Goal: Use online tool/utility

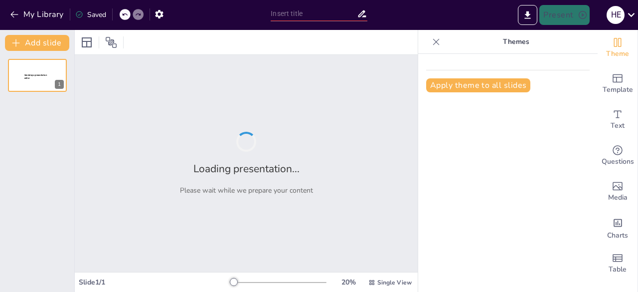
type input "Optimizing Success in Resin Bonded Bridges: Key Techniques and Considerations"
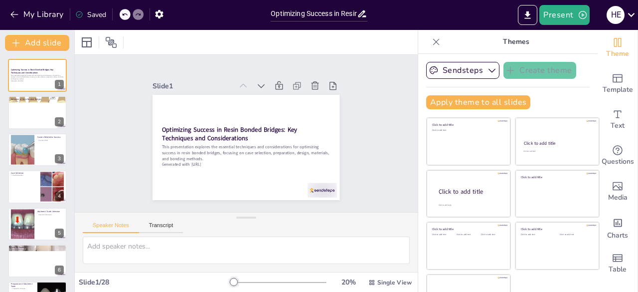
checkbox input "true"
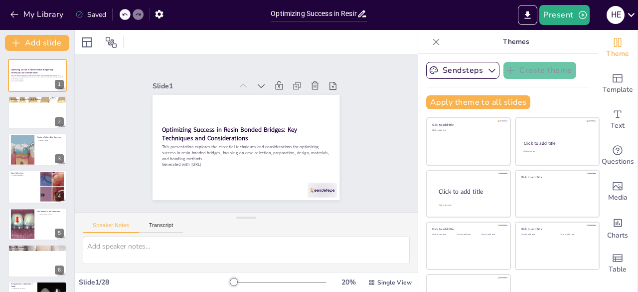
checkbox input "true"
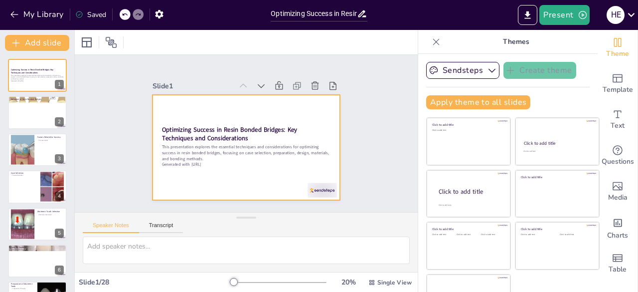
checkbox input "true"
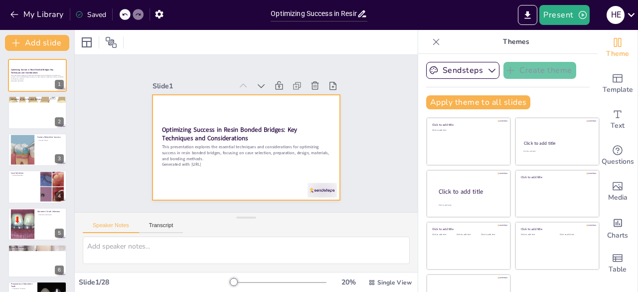
checkbox input "true"
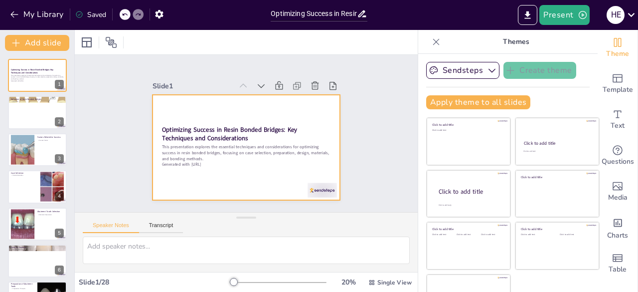
checkbox input "true"
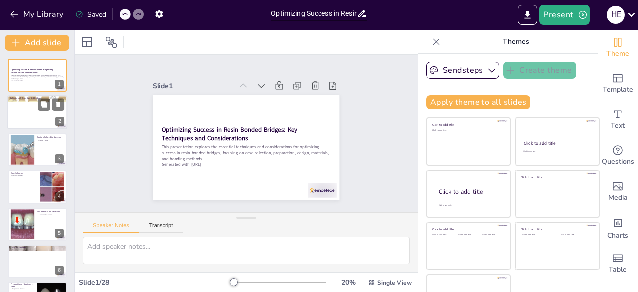
checkbox input "true"
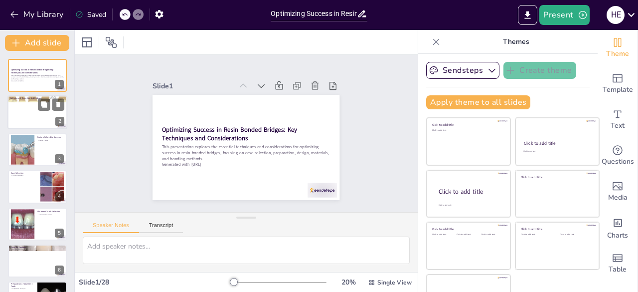
checkbox input "true"
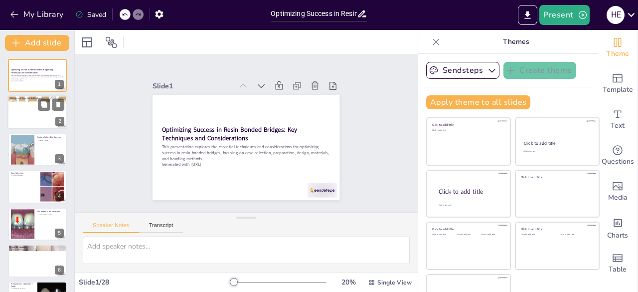
checkbox input "true"
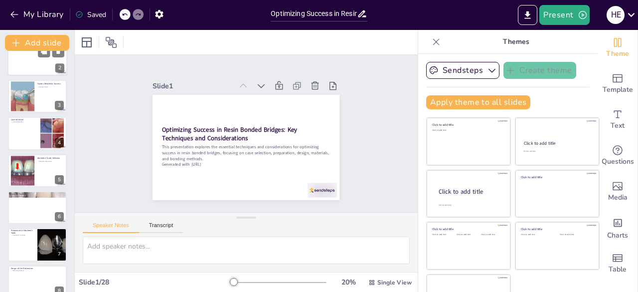
checkbox input "true"
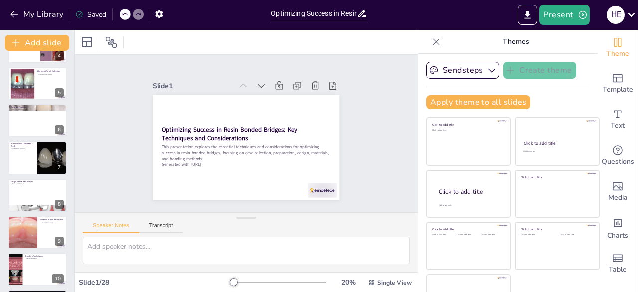
checkbox input "true"
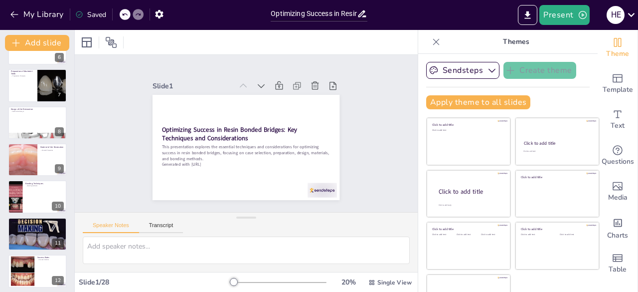
scroll to position [243, 0]
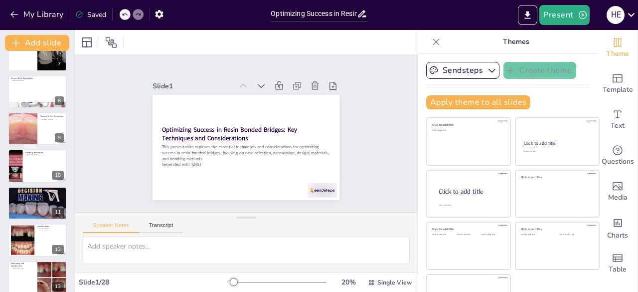
checkbox input "true"
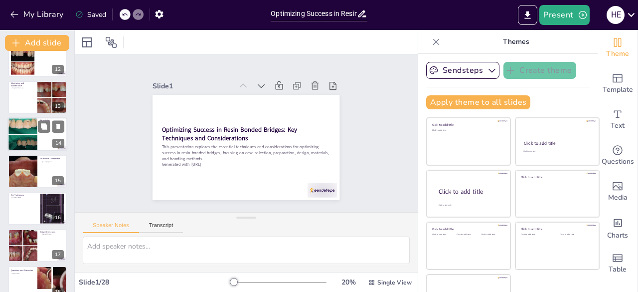
checkbox input "true"
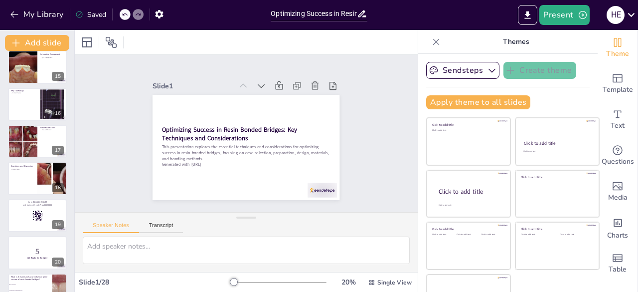
checkbox input "true"
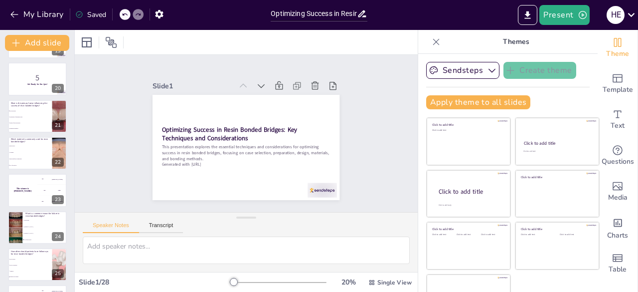
checkbox input "true"
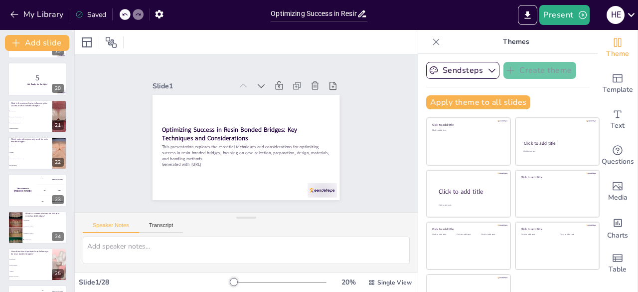
scroll to position [809, 0]
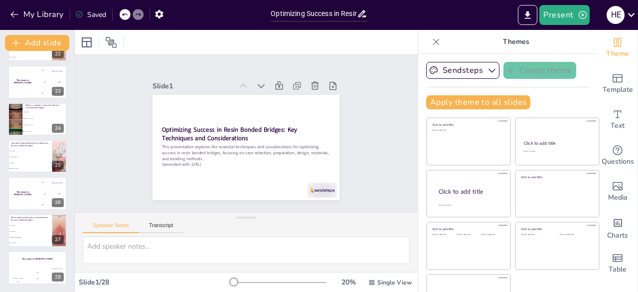
checkbox input "true"
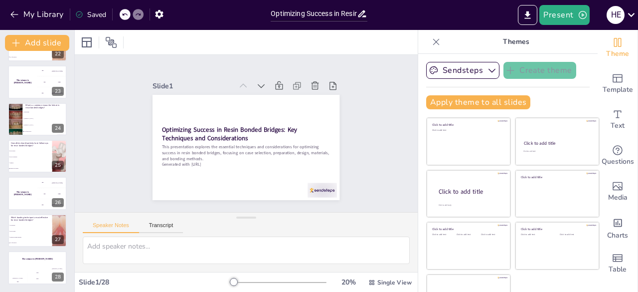
checkbox input "true"
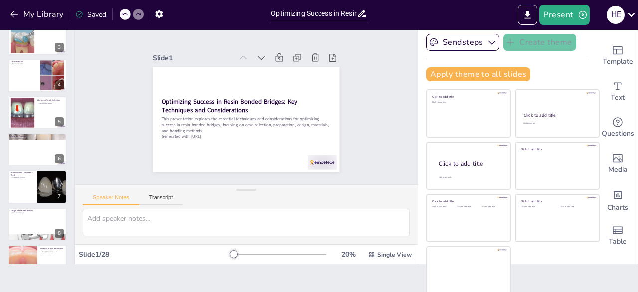
scroll to position [0, 0]
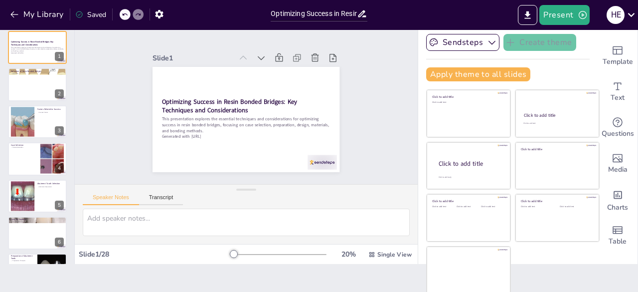
checkbox input "true"
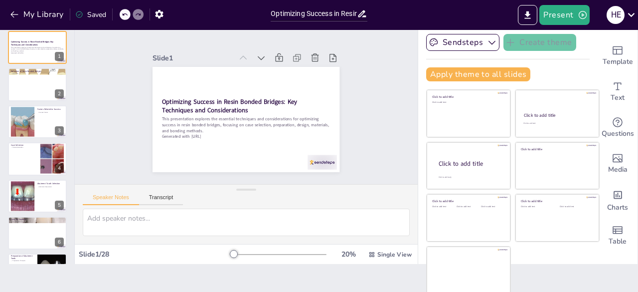
checkbox input "true"
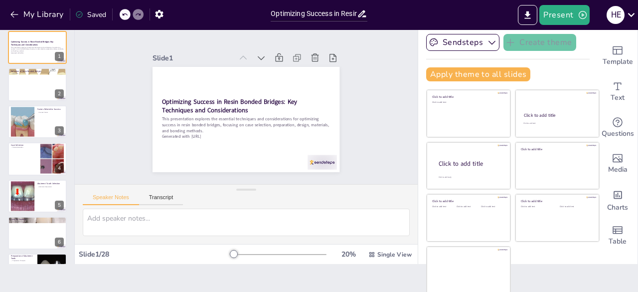
checkbox input "true"
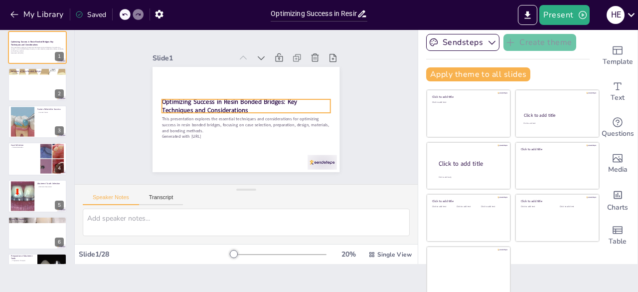
checkbox input "true"
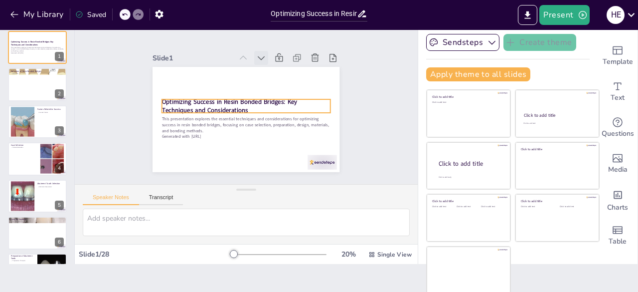
checkbox input "true"
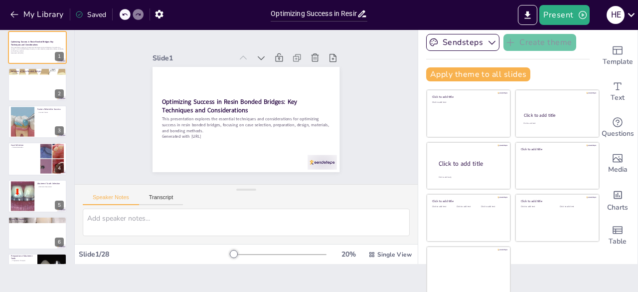
checkbox input "true"
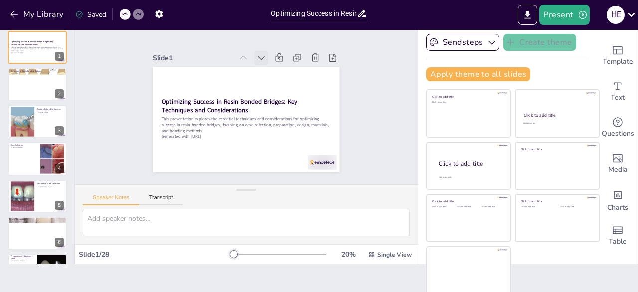
click at [256, 53] on icon at bounding box center [261, 58] width 10 height 10
checkbox input "true"
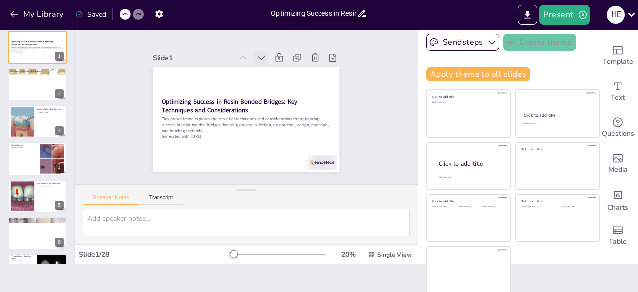
checkbox input "true"
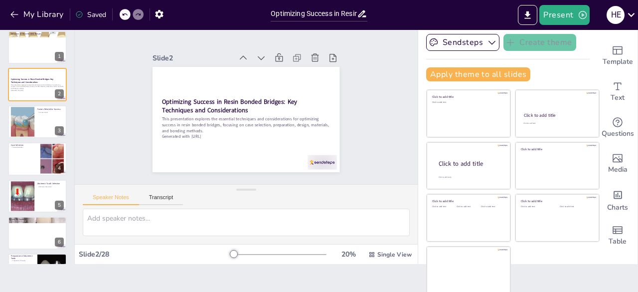
click at [273, 61] on icon at bounding box center [279, 67] width 13 height 13
checkbox input "true"
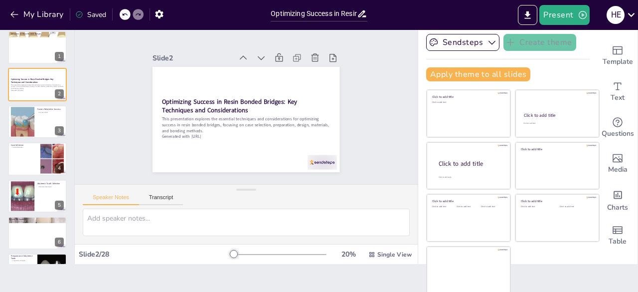
checkbox input "true"
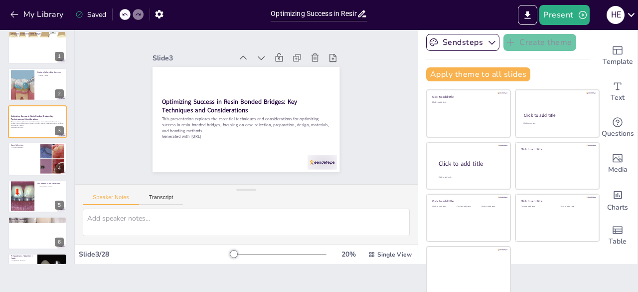
click at [260, 54] on icon at bounding box center [265, 59] width 11 height 11
checkbox input "true"
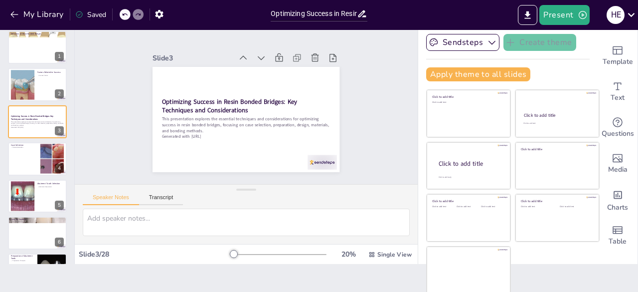
checkbox input "true"
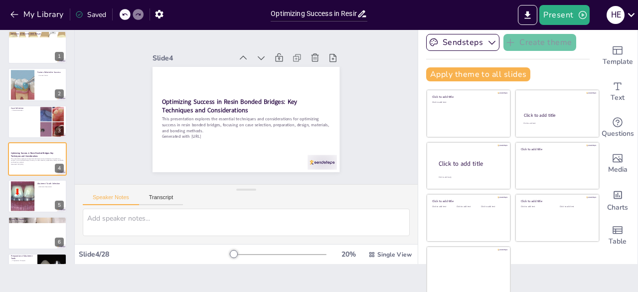
checkbox input "true"
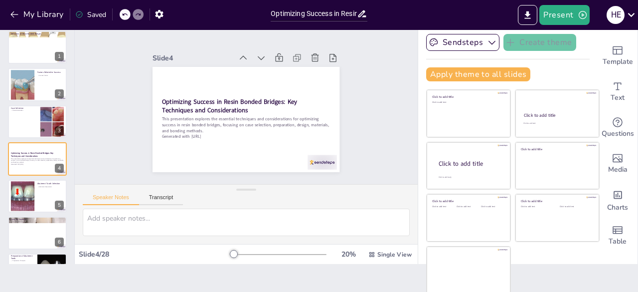
checkbox input "true"
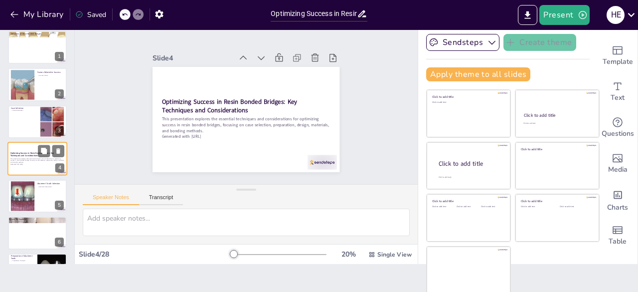
checkbox input "true"
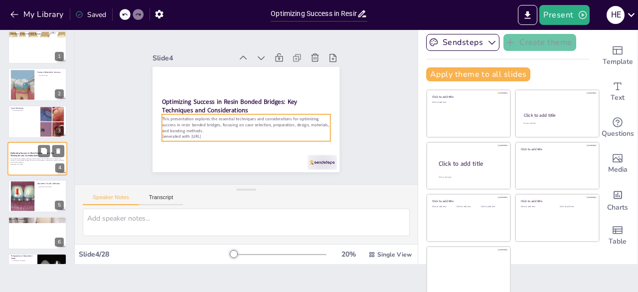
checkbox input "true"
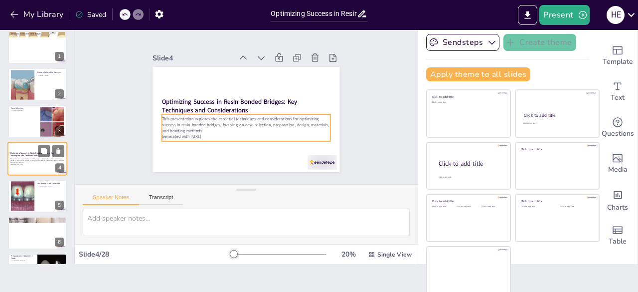
checkbox input "true"
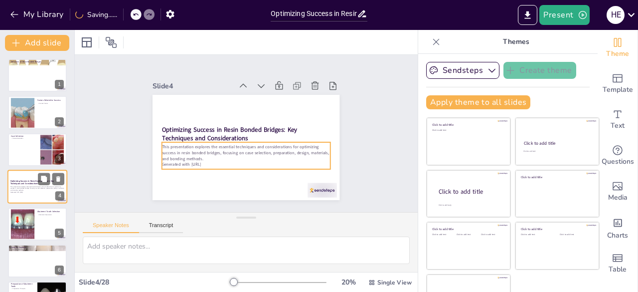
checkbox input "true"
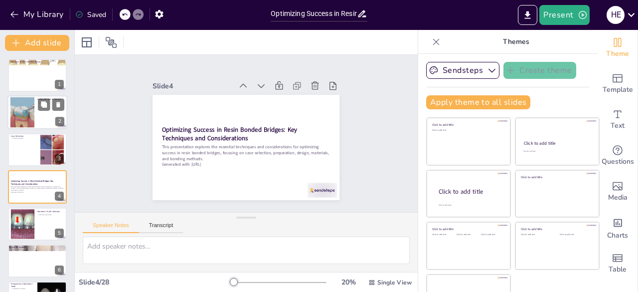
checkbox input "true"
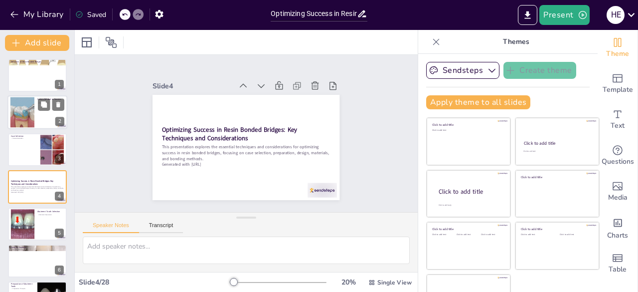
checkbox input "true"
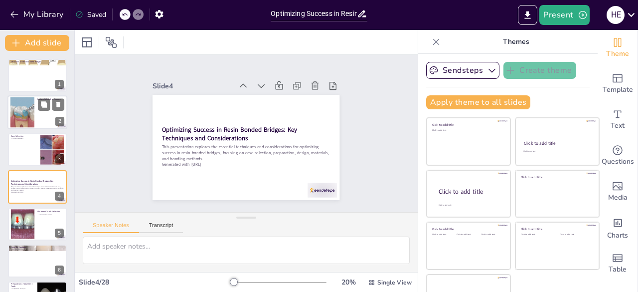
click at [44, 115] on div at bounding box center [37, 113] width 60 height 34
type textarea "Understanding the key factors related to the success of resin bonded bridges is…"
checkbox input "true"
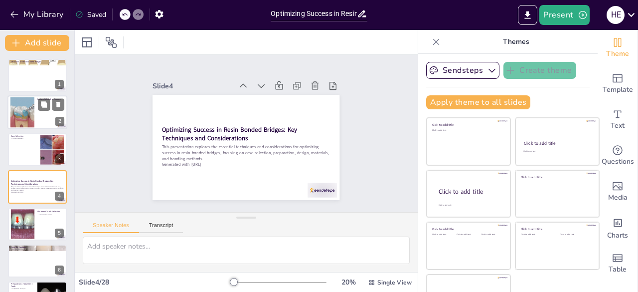
checkbox input "true"
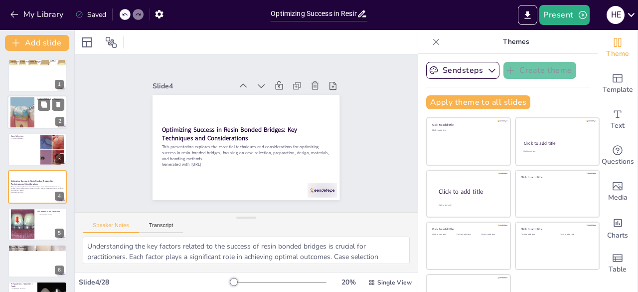
checkbox input "true"
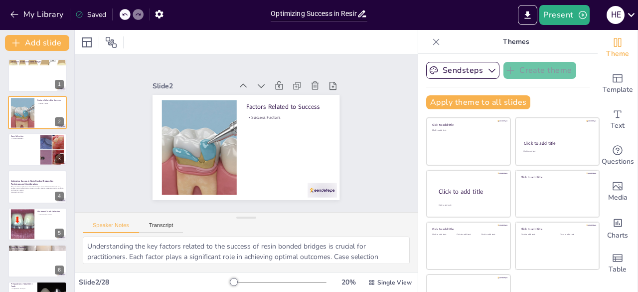
checkbox input "true"
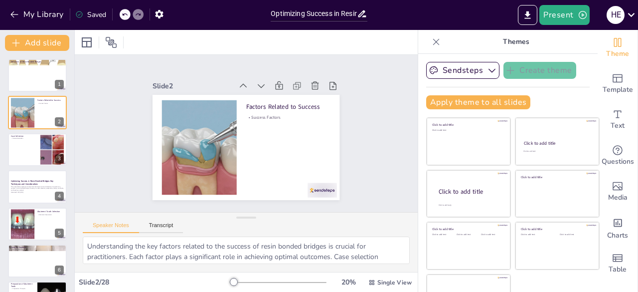
checkbox input "true"
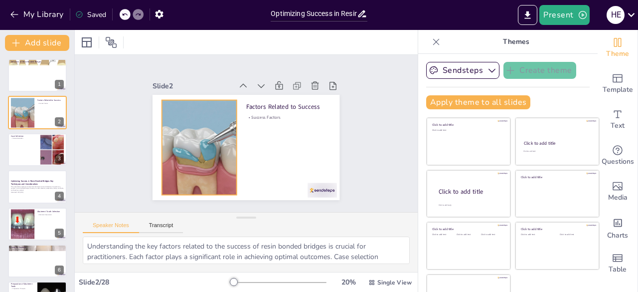
checkbox input "true"
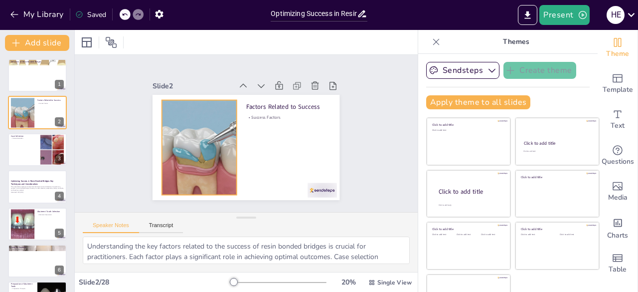
checkbox input "true"
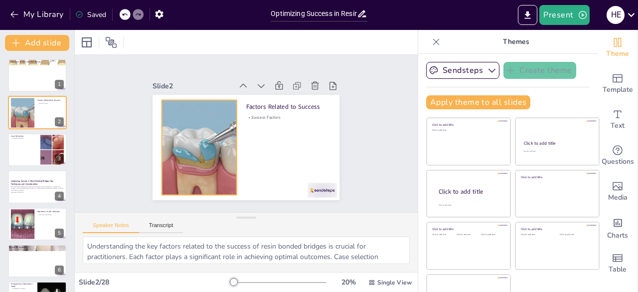
checkbox input "true"
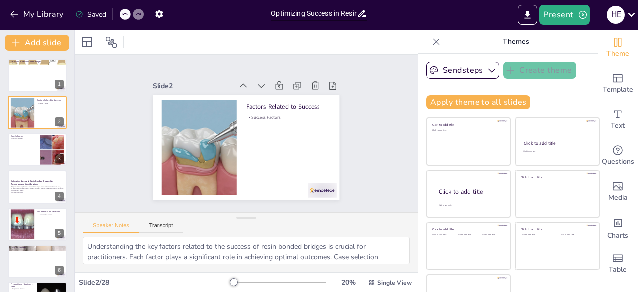
scroll to position [44, 0]
checkbox input "true"
click at [33, 152] on div at bounding box center [37, 150] width 60 height 34
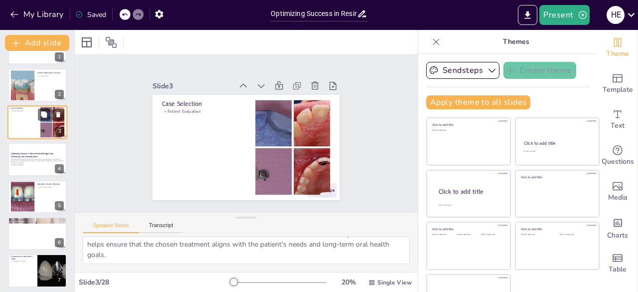
scroll to position [24, 0]
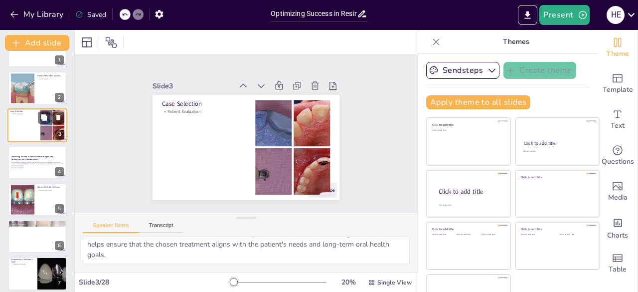
click at [33, 152] on div at bounding box center [37, 162] width 59 height 33
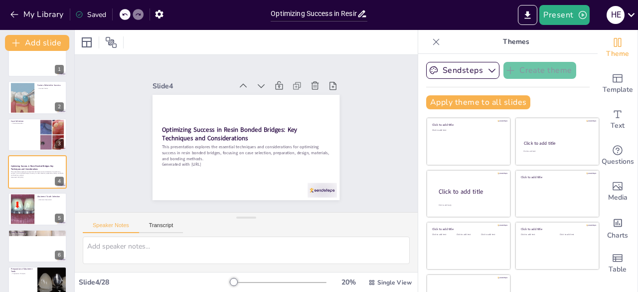
scroll to position [28, 0]
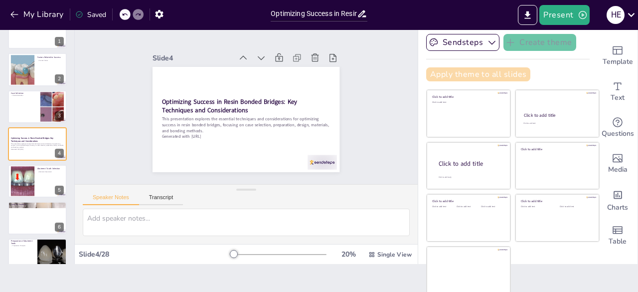
click at [471, 74] on button "Apply theme to all slides" at bounding box center [478, 74] width 104 height 14
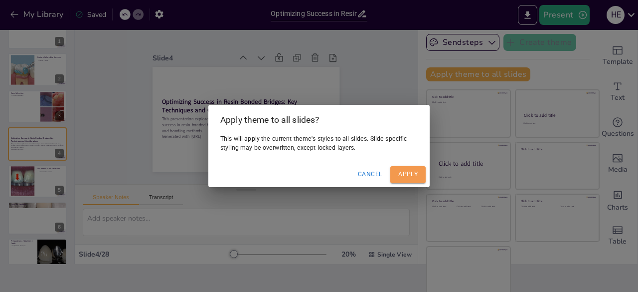
click at [420, 170] on button "Apply" at bounding box center [407, 174] width 35 height 16
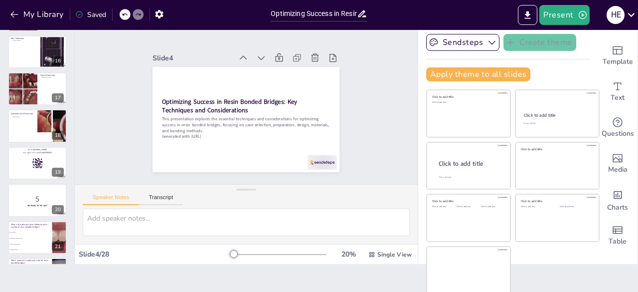
click at [57, 205] on div "20" at bounding box center [58, 209] width 12 height 9
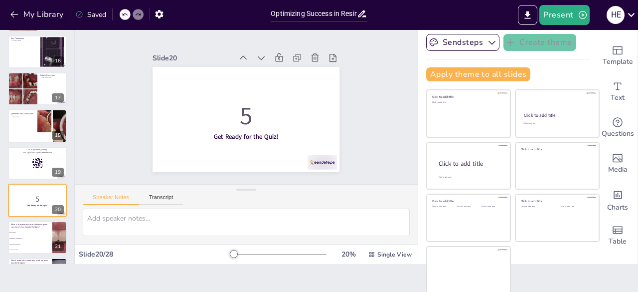
scroll to position [608, 0]
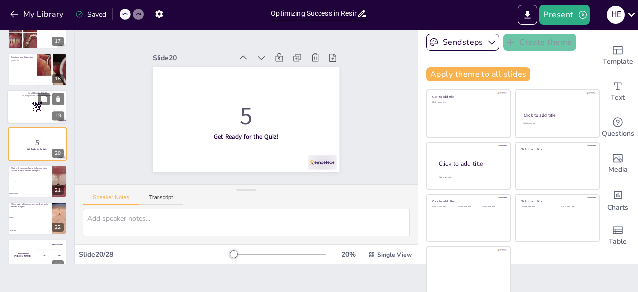
click at [39, 114] on div at bounding box center [37, 107] width 60 height 34
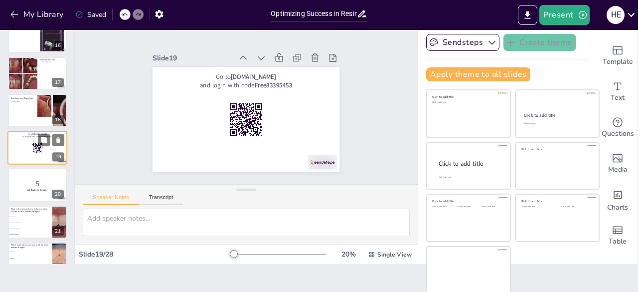
scroll to position [809, 0]
